Goal: Task Accomplishment & Management: Manage account settings

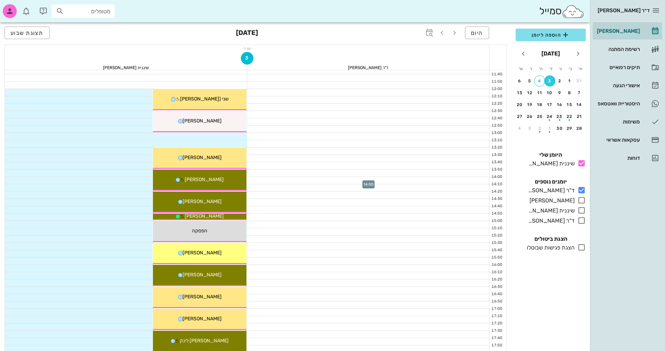
scroll to position [121, 0]
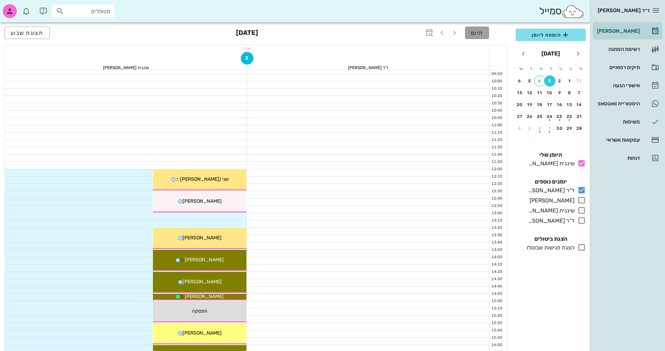
click at [480, 36] on span "היום" at bounding box center [477, 33] width 12 height 7
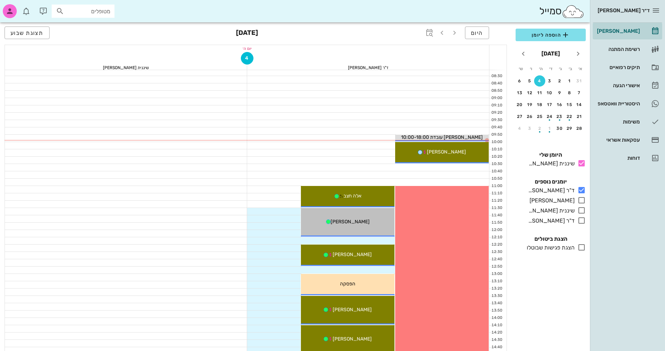
scroll to position [51, 0]
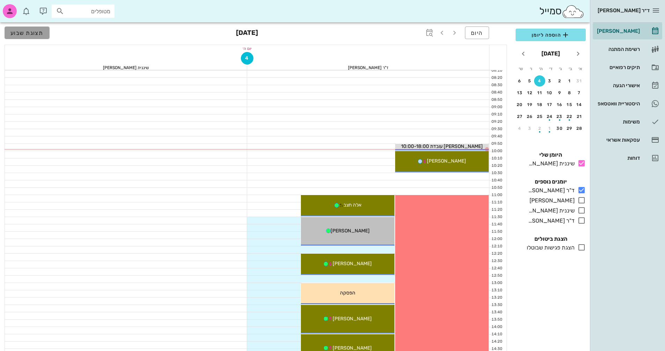
click at [32, 34] on span "תצוגת שבוע" at bounding box center [26, 33] width 33 height 7
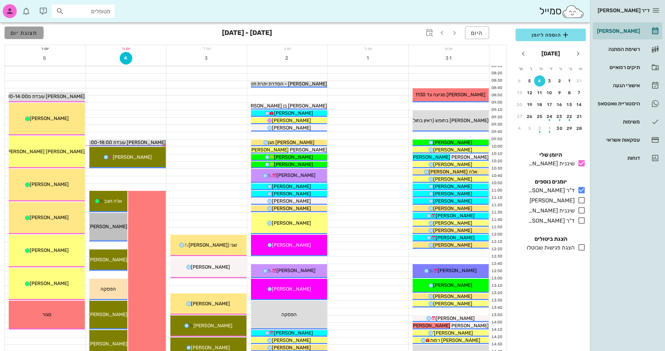
click at [22, 35] on span "תצוגת יום" at bounding box center [23, 33] width 27 height 7
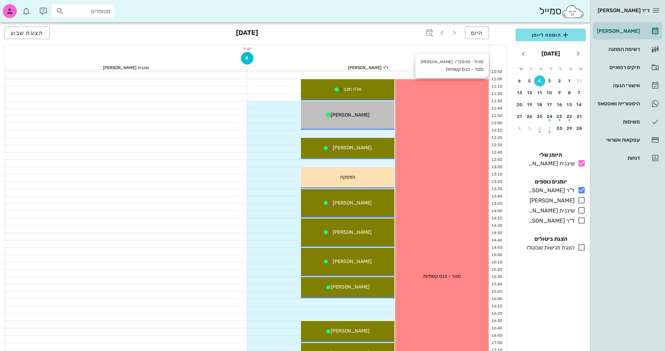
scroll to position [156, 0]
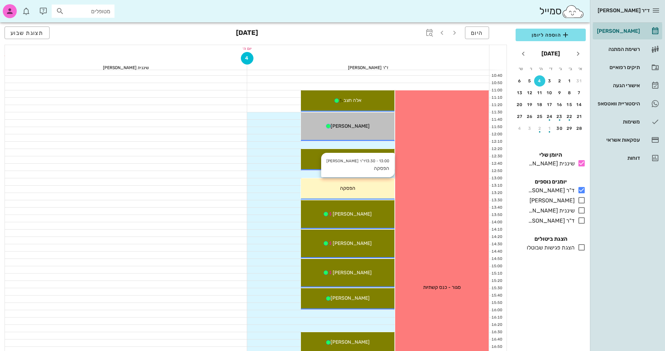
click at [375, 184] on div "13:00 - 13:30 ד"ר [PERSON_NAME] הפסקה הפסקה" at bounding box center [348, 188] width 94 height 21
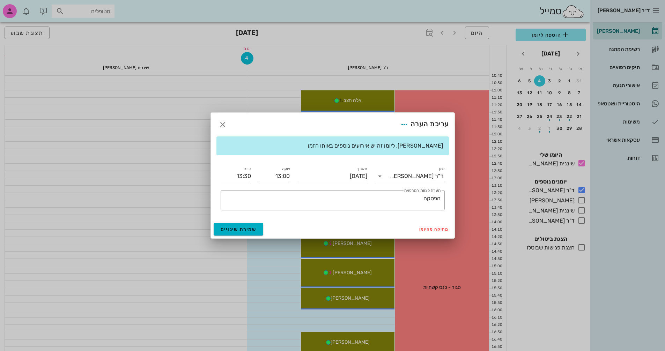
click at [169, 237] on div at bounding box center [332, 175] width 665 height 351
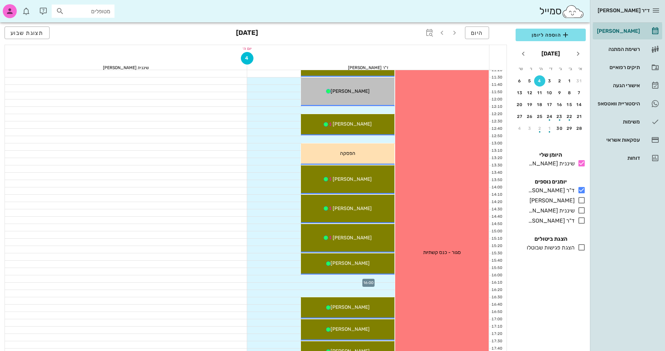
scroll to position [121, 0]
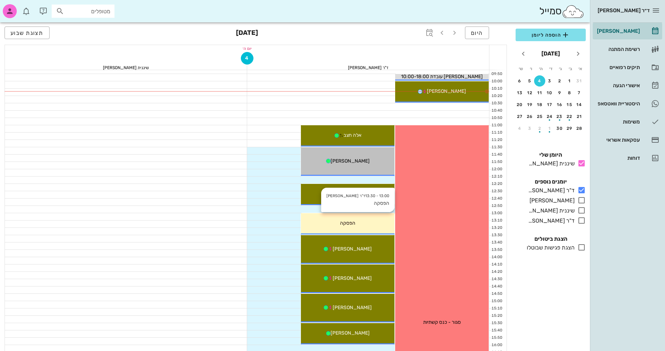
click at [371, 224] on div "הפסקה" at bounding box center [348, 222] width 94 height 7
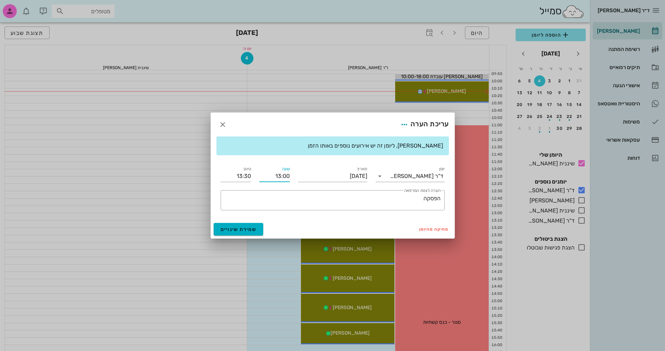
click at [276, 174] on input "13:00" at bounding box center [274, 176] width 30 height 11
drag, startPoint x: 276, startPoint y: 174, endPoint x: 297, endPoint y: 176, distance: 21.0
click at [297, 176] on div "יומן ד"ר [PERSON_NAME] תאריך [DATE] שעה 13:00 סיום 13:30 ​ הערה לצוות המרפאה הפ…" at bounding box center [332, 188] width 232 height 54
type input "16:00"
type input "16:30"
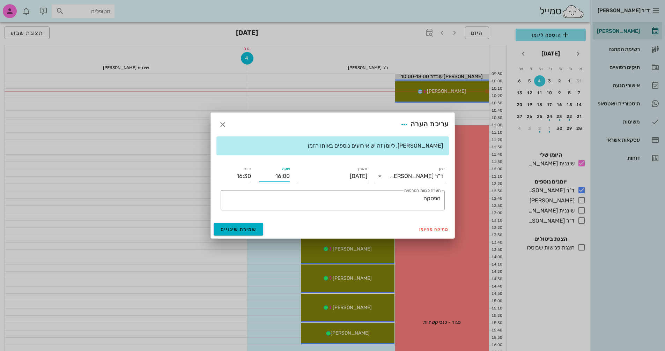
click at [314, 228] on div "מחיקה מהיומן שמירת שינויים" at bounding box center [333, 229] width 244 height 18
click at [242, 227] on span "שמירת שינויים" at bounding box center [239, 229] width 36 height 6
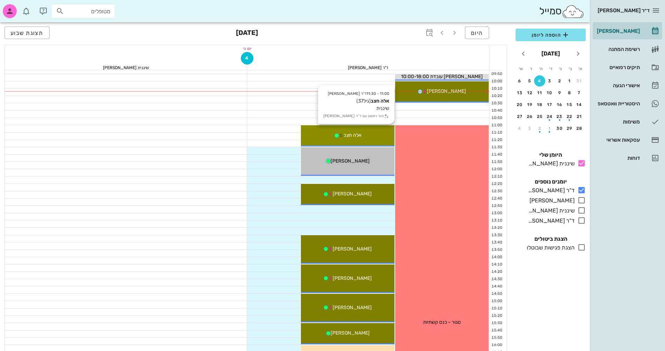
click at [368, 134] on div "אלה חצב" at bounding box center [348, 135] width 94 height 7
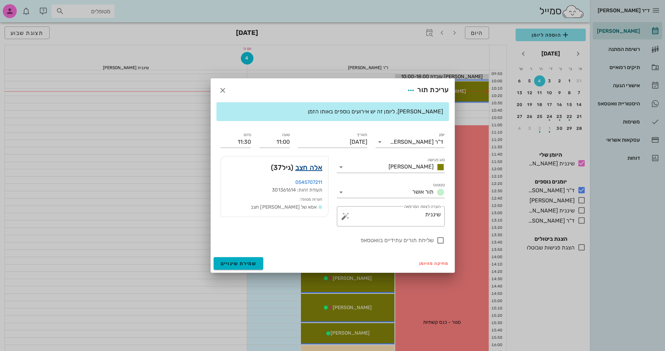
click at [304, 167] on link "אלה חצב" at bounding box center [308, 167] width 27 height 11
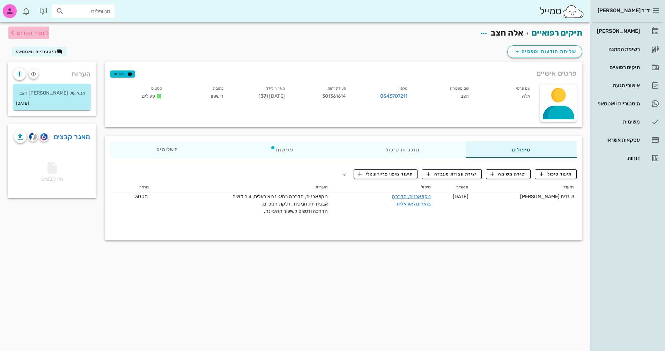
click at [22, 35] on span "לעמוד הקודם" at bounding box center [33, 33] width 32 height 6
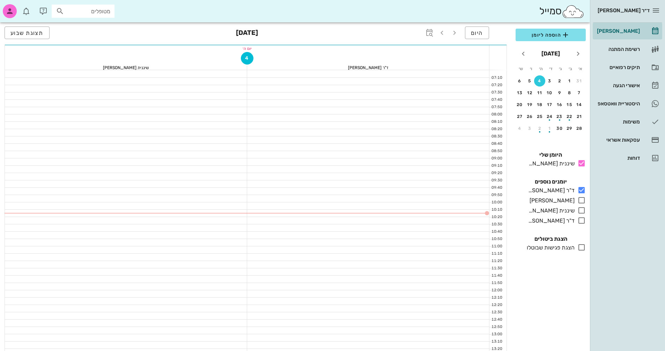
scroll to position [121, 0]
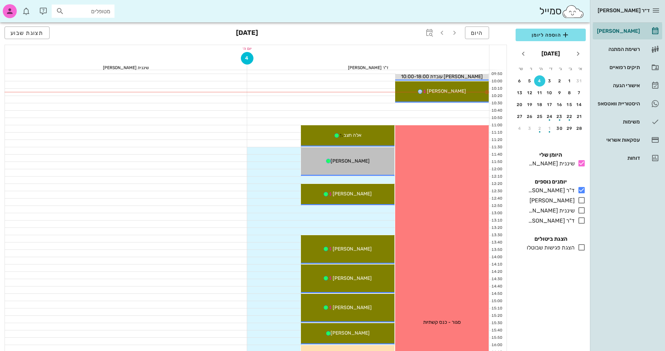
click at [373, 115] on div at bounding box center [368, 114] width 242 height 7
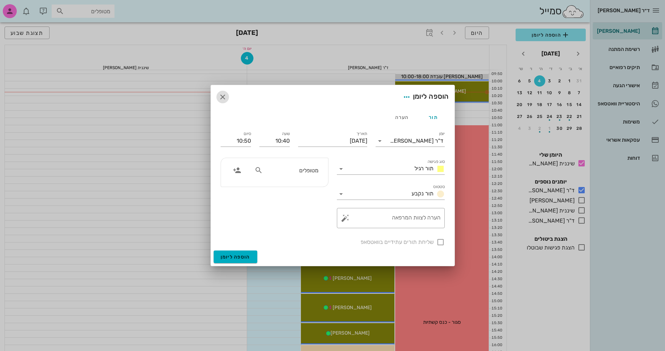
click at [223, 97] on icon "button" at bounding box center [222, 97] width 8 height 8
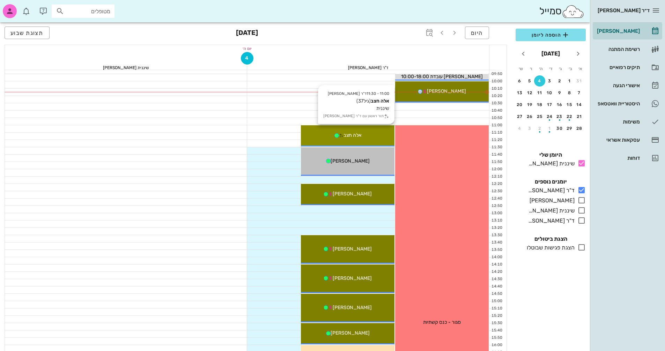
click at [350, 135] on span "אלה חצב" at bounding box center [352, 135] width 18 height 6
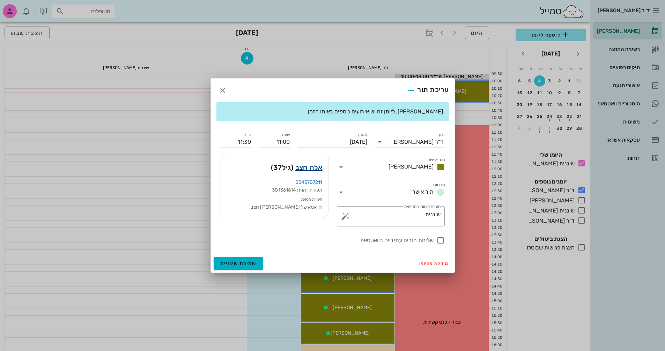
click at [312, 165] on link "אלה חצב" at bounding box center [308, 167] width 27 height 11
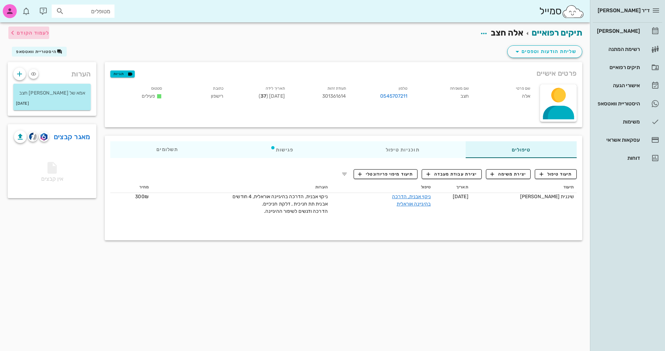
click at [23, 33] on span "לעמוד הקודם" at bounding box center [33, 33] width 32 height 6
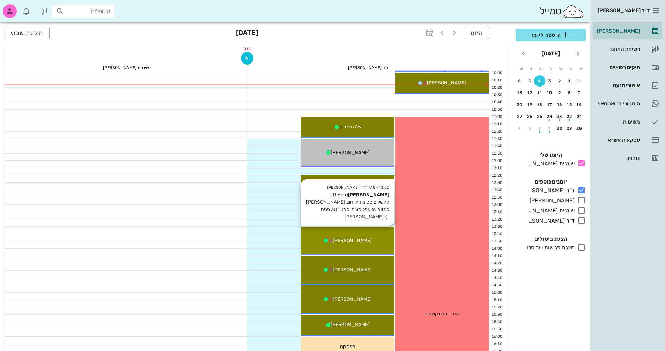
scroll to position [51, 0]
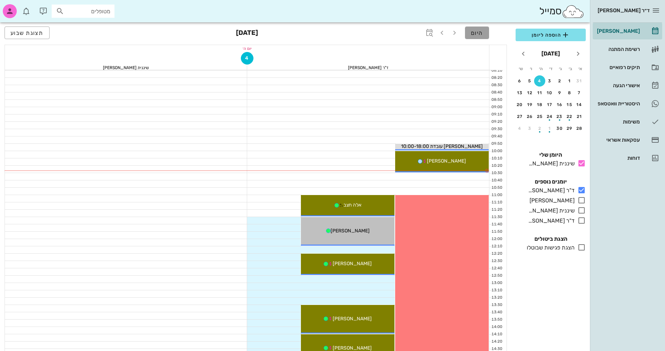
click at [477, 35] on span "היום" at bounding box center [477, 33] width 12 height 7
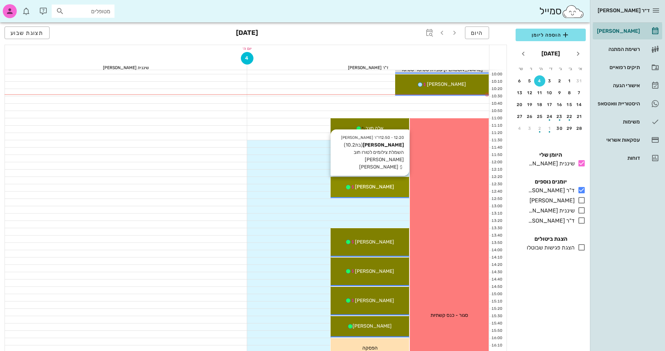
scroll to position [121, 0]
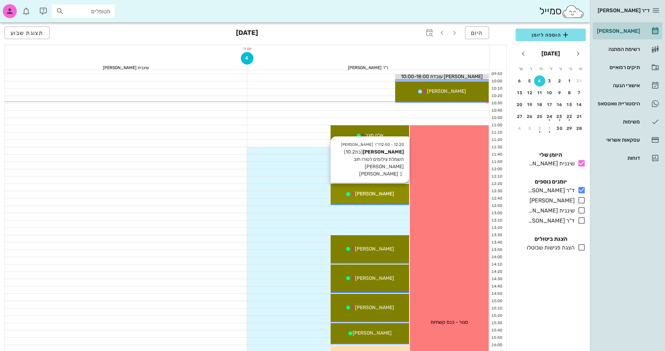
click at [397, 189] on div "12:20 - 12:50 ד"ר [PERSON_NAME] [PERSON_NAME] (בת 10.2 ) השמלת צילומים לטורו חו…" at bounding box center [369, 194] width 79 height 21
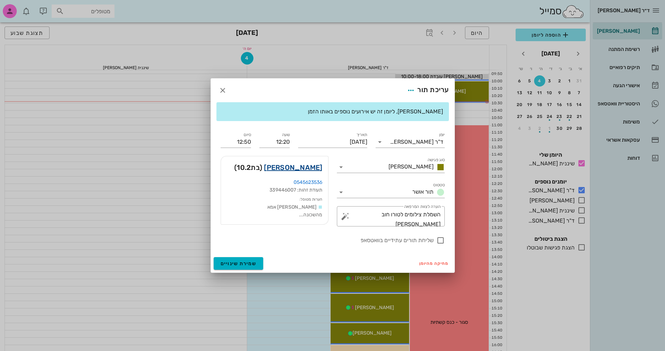
click at [312, 164] on link "[PERSON_NAME]" at bounding box center [293, 167] width 58 height 11
